Goal: Information Seeking & Learning: Learn about a topic

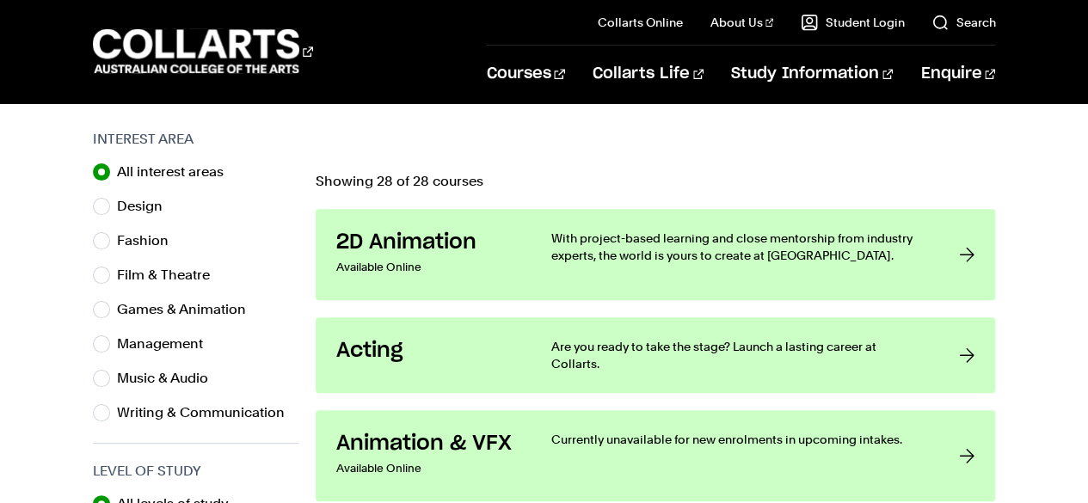
scroll to position [541, 0]
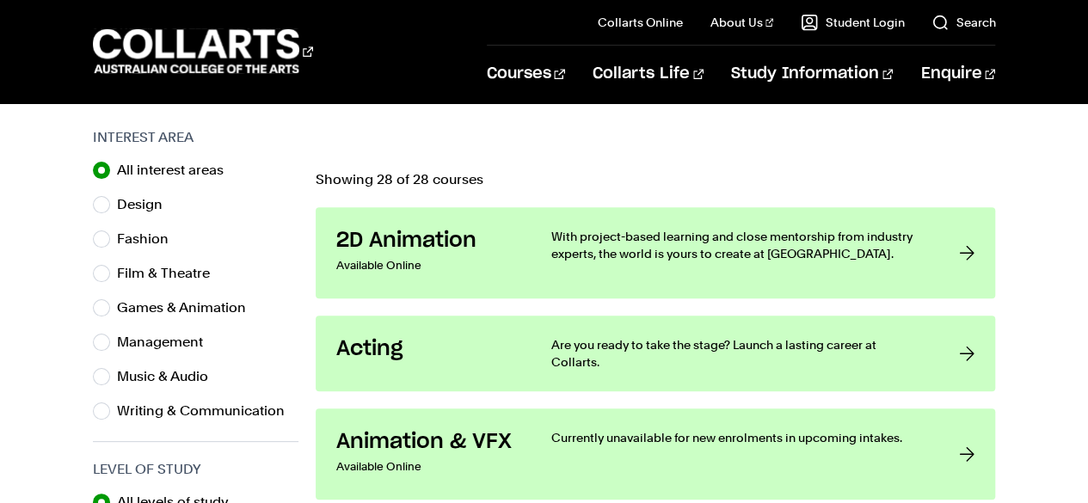
click at [169, 384] on label "Music & Audio" at bounding box center [169, 377] width 105 height 24
click at [110, 384] on input "Music & Audio" at bounding box center [101, 376] width 17 height 17
radio input "true"
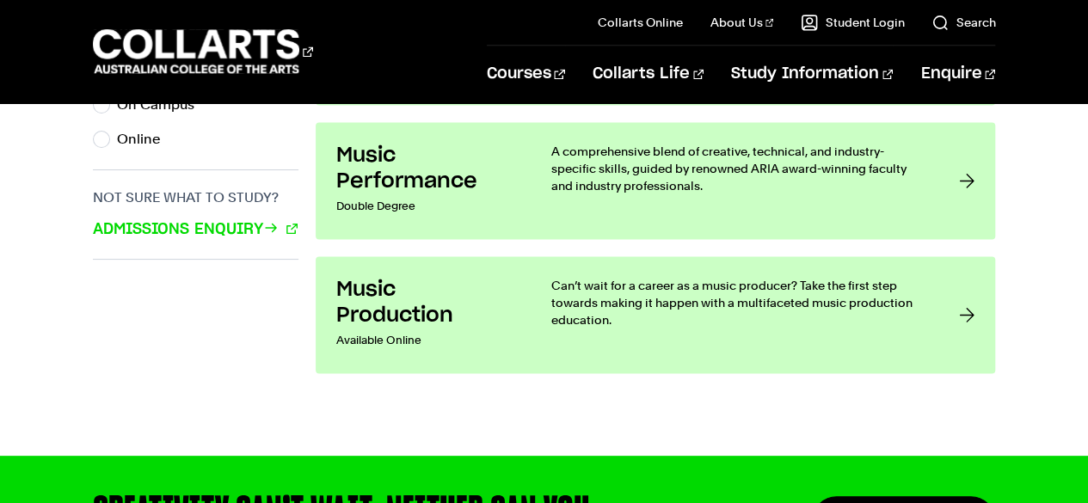
scroll to position [1272, 0]
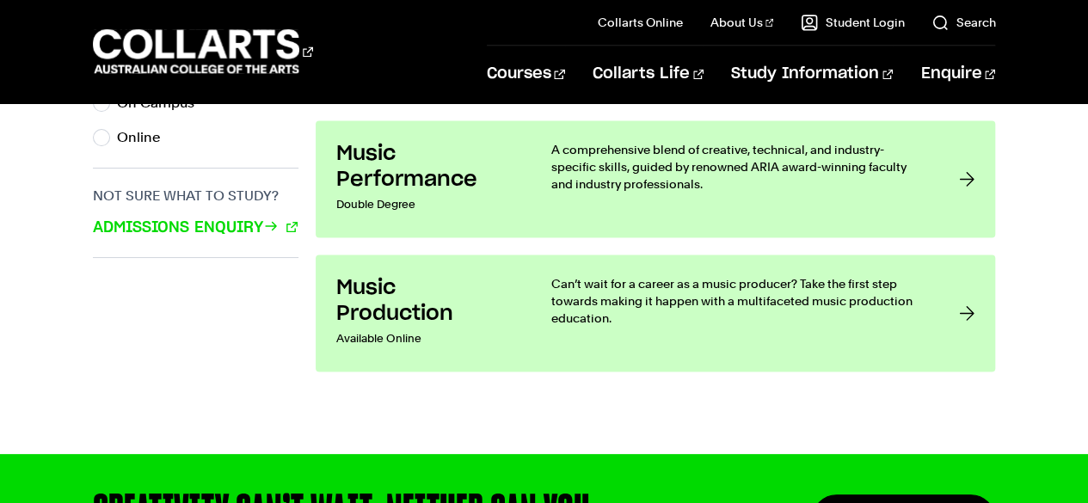
click at [399, 312] on h3 "Music Production" at bounding box center [426, 301] width 181 height 52
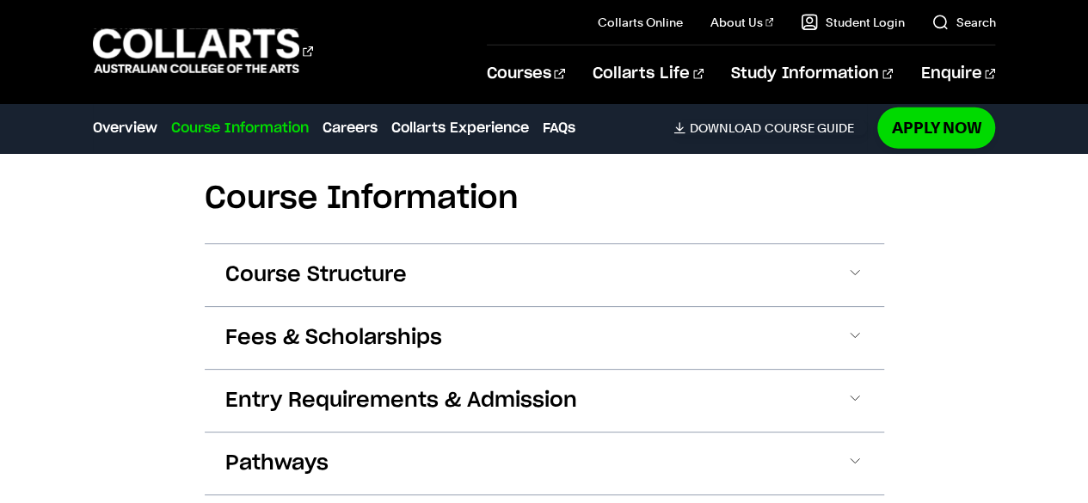
scroll to position [2448, 0]
click at [393, 410] on span "Entry Requirements & Admission" at bounding box center [401, 402] width 352 height 28
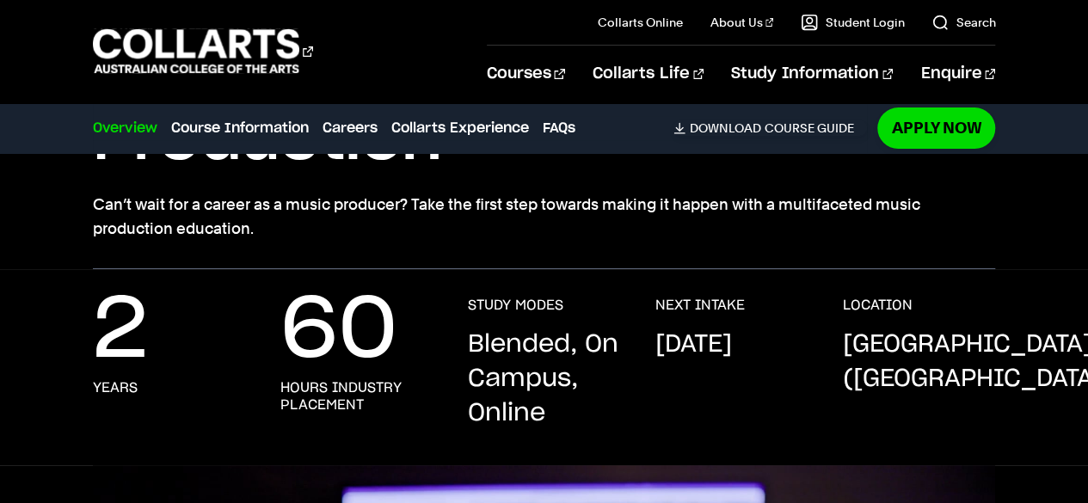
scroll to position [206, 0]
